Goal: Browse casually

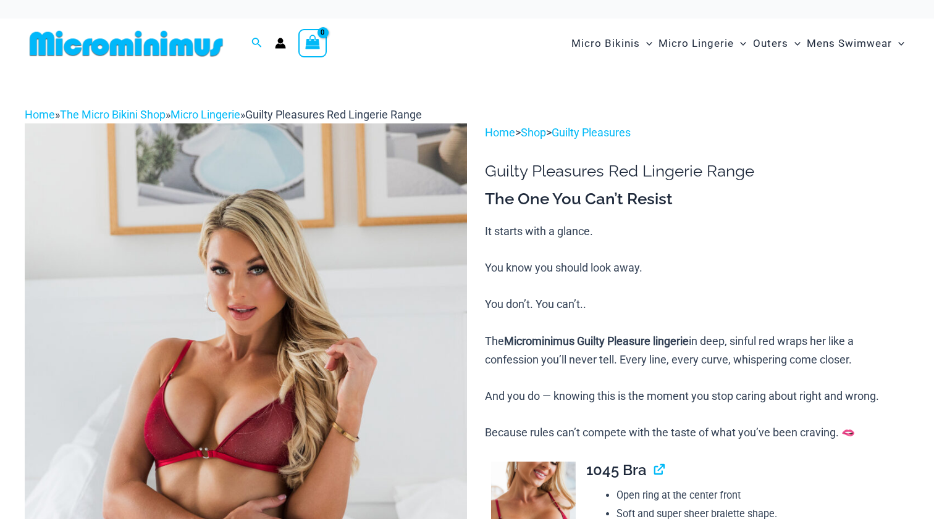
click at [489, 30] on div "Micro Bikinis Menu Toggle Sexy Bikini Sets Bikini Tops Bikini Bottoms Menu Togg…" at bounding box center [681, 44] width 456 height 50
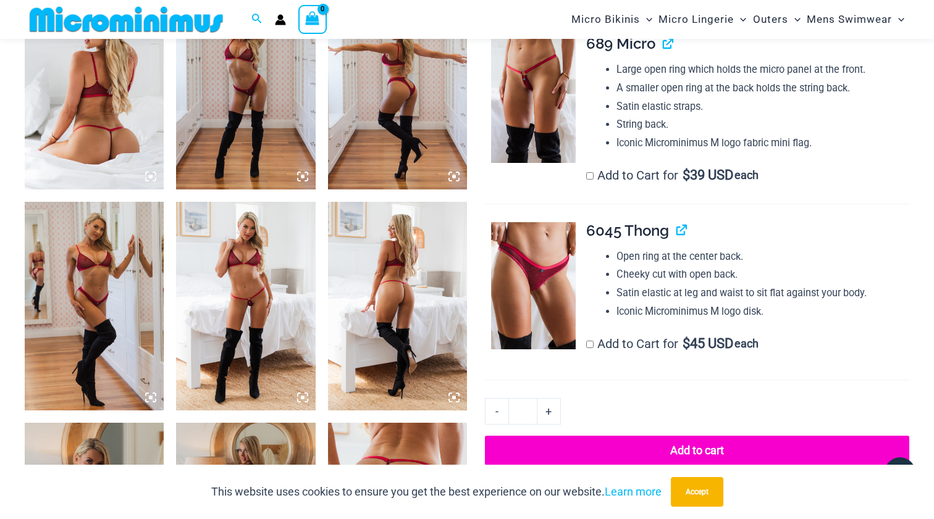
scroll to position [812, 0]
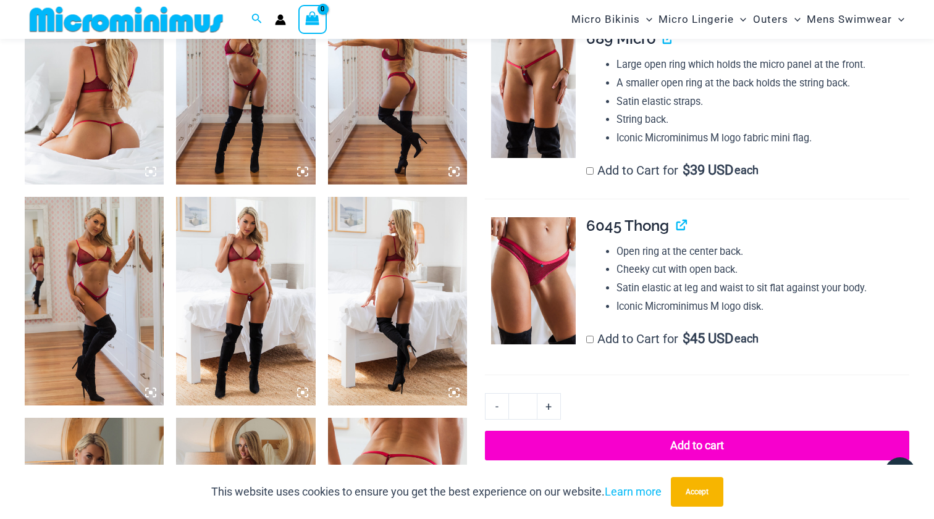
click at [253, 296] on img at bounding box center [245, 301] width 139 height 209
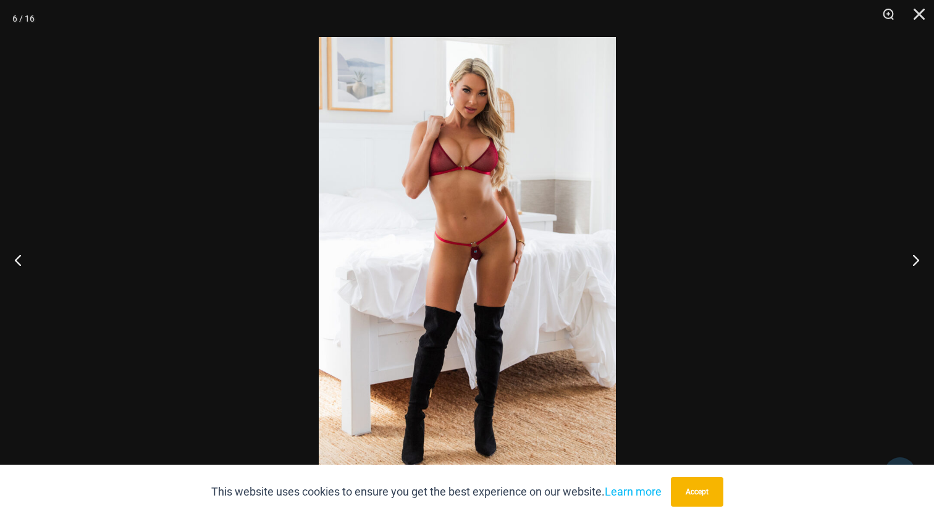
click at [485, 265] on img at bounding box center [467, 259] width 297 height 445
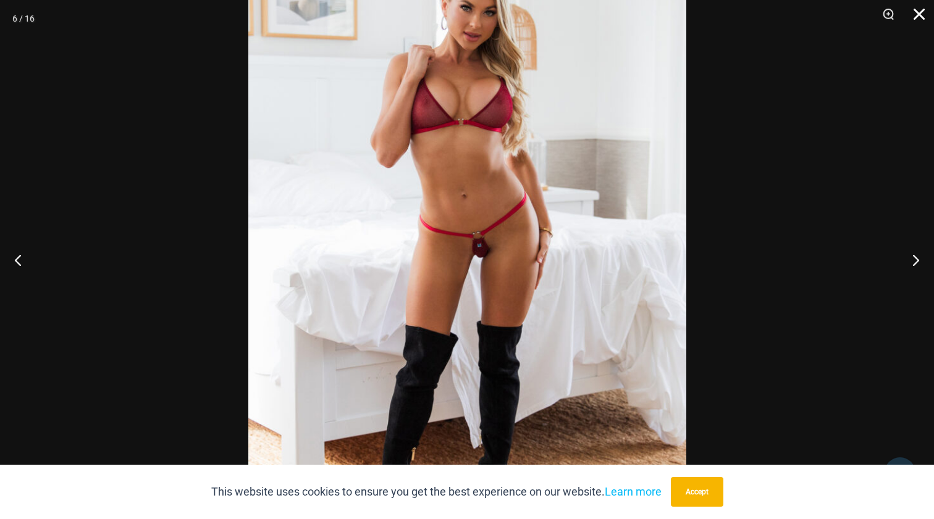
click at [922, 16] on button "Close" at bounding box center [914, 18] width 31 height 37
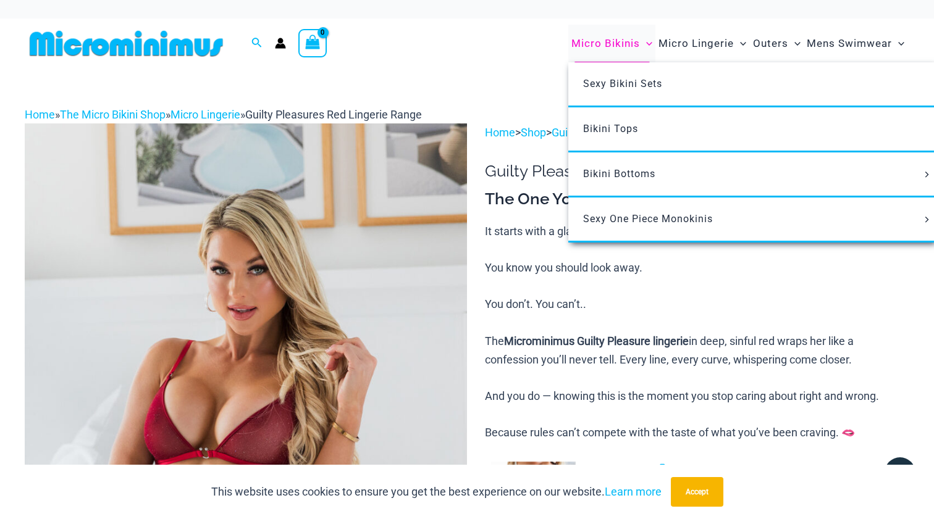
scroll to position [0, 0]
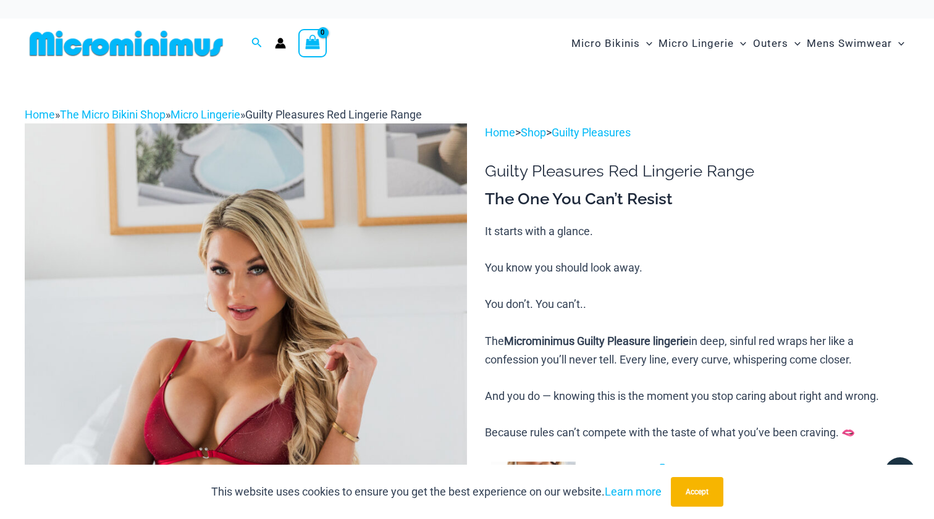
click at [157, 47] on img at bounding box center [126, 44] width 203 height 28
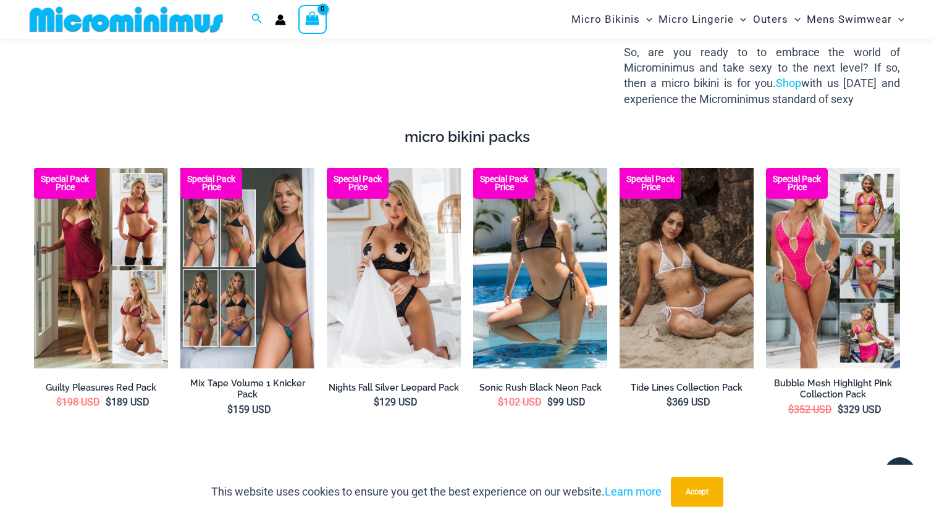
scroll to position [1645, 0]
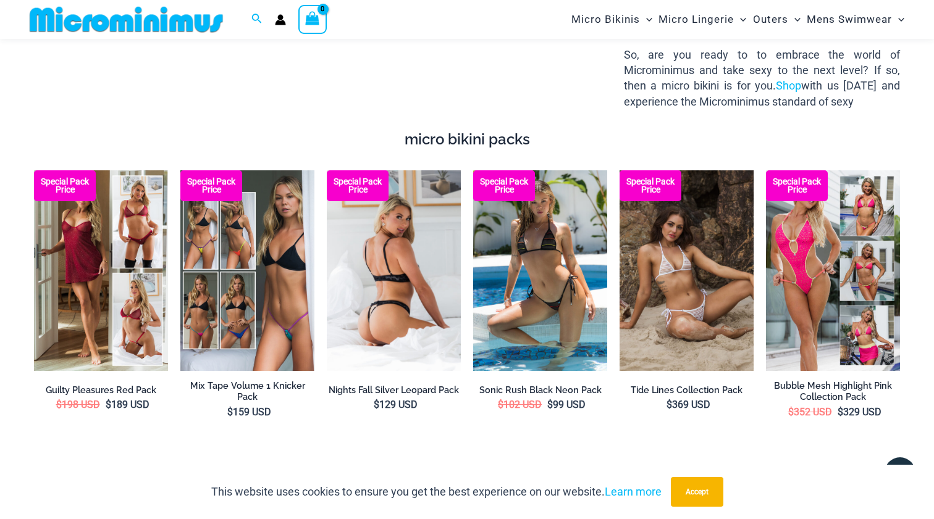
click at [395, 212] on img at bounding box center [394, 270] width 134 height 201
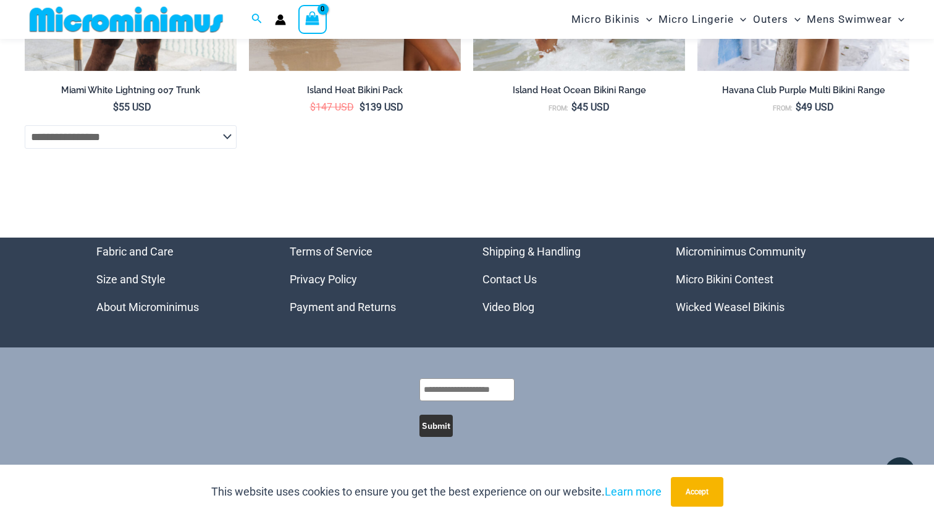
scroll to position [3950, 0]
click at [731, 251] on link "Microminimus Community" at bounding box center [741, 251] width 130 height 13
click at [715, 277] on link "Micro Bikini Contest" at bounding box center [725, 279] width 98 height 13
